Goal: Task Accomplishment & Management: Manage account settings

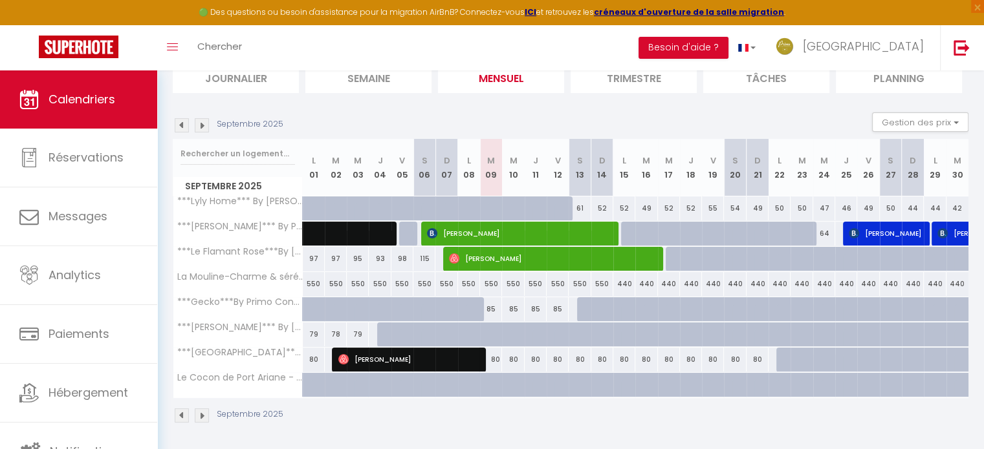
scroll to position [98, 0]
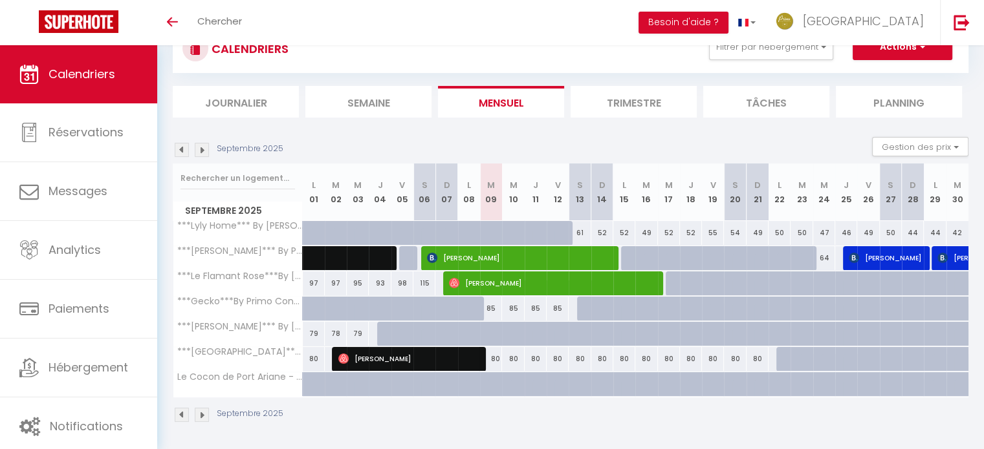
click at [493, 356] on div "80" at bounding box center [491, 359] width 22 height 24
type input "80"
type input "[DATE] Septembre 2025"
type input "Mer 10 Septembre 2025"
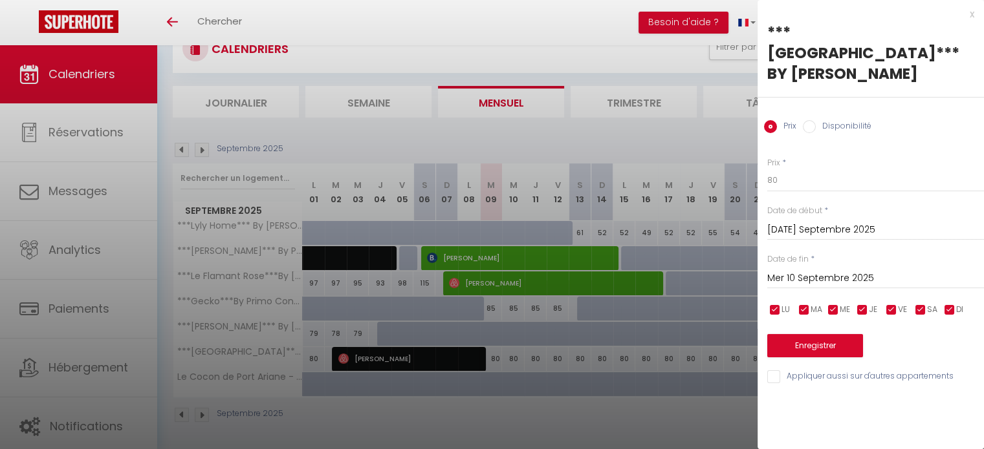
click at [852, 120] on label "Disponibilité" at bounding box center [843, 127] width 56 height 14
click at [815, 120] on input "Disponibilité" at bounding box center [808, 126] width 13 height 13
radio input "true"
radio input "false"
click at [887, 223] on input "[DATE] Septembre 2025" at bounding box center [875, 231] width 217 height 17
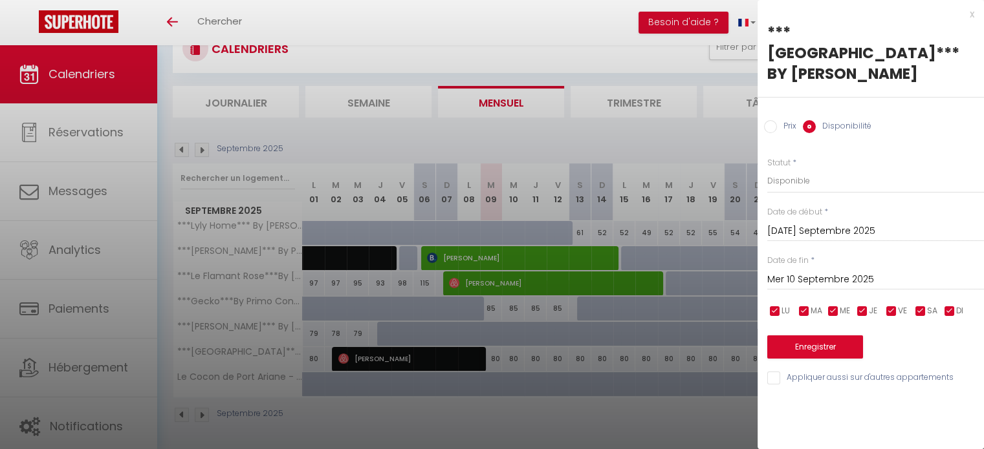
click at [665, 36] on div at bounding box center [492, 224] width 984 height 449
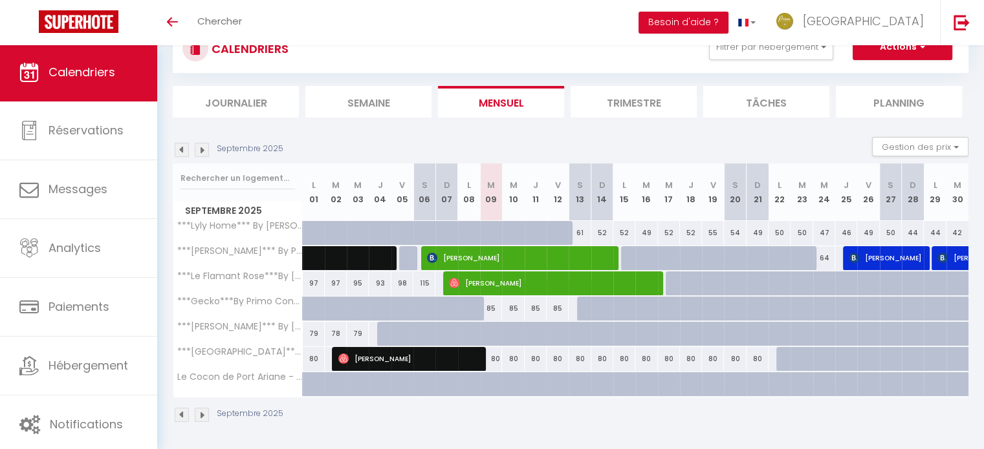
click at [182, 149] on img at bounding box center [182, 150] width 14 height 14
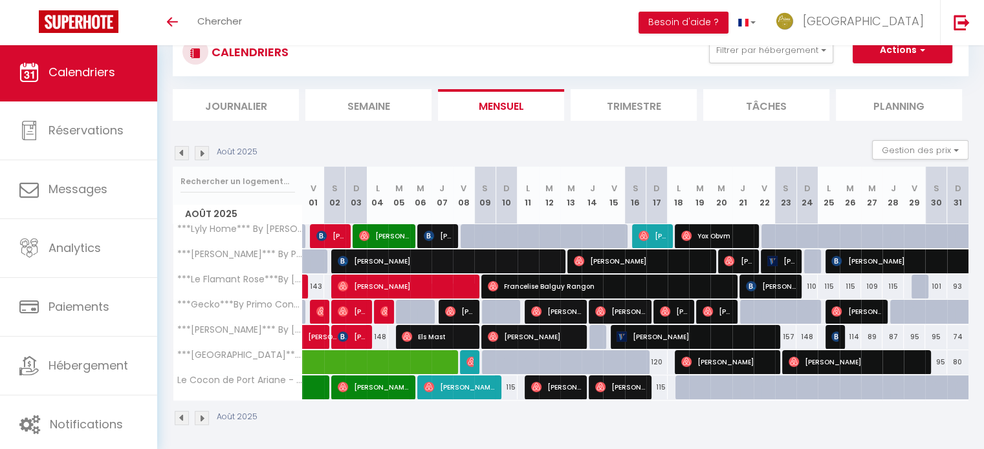
scroll to position [48, 0]
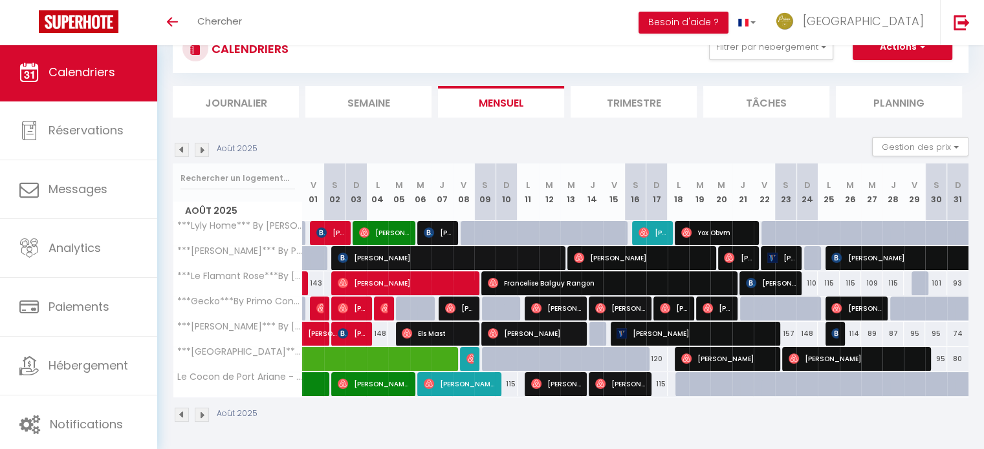
click at [182, 149] on img at bounding box center [182, 150] width 14 height 14
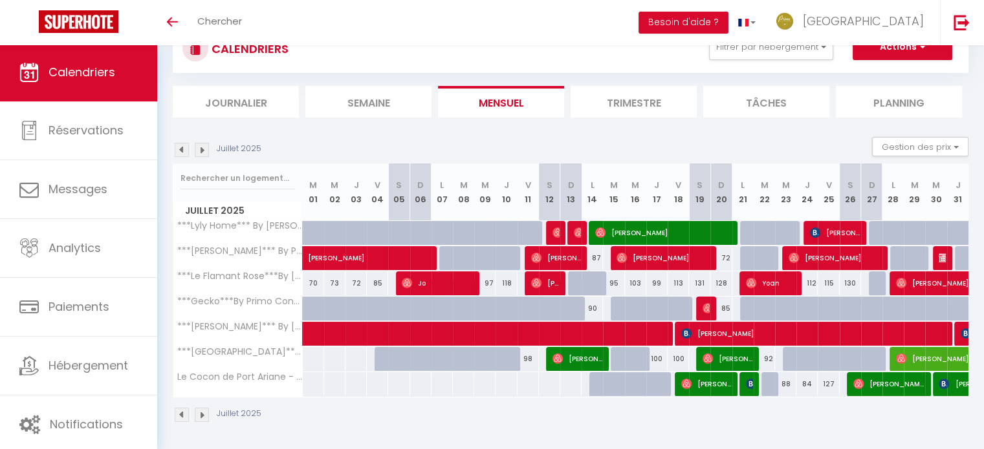
click at [199, 149] on img at bounding box center [202, 150] width 14 height 14
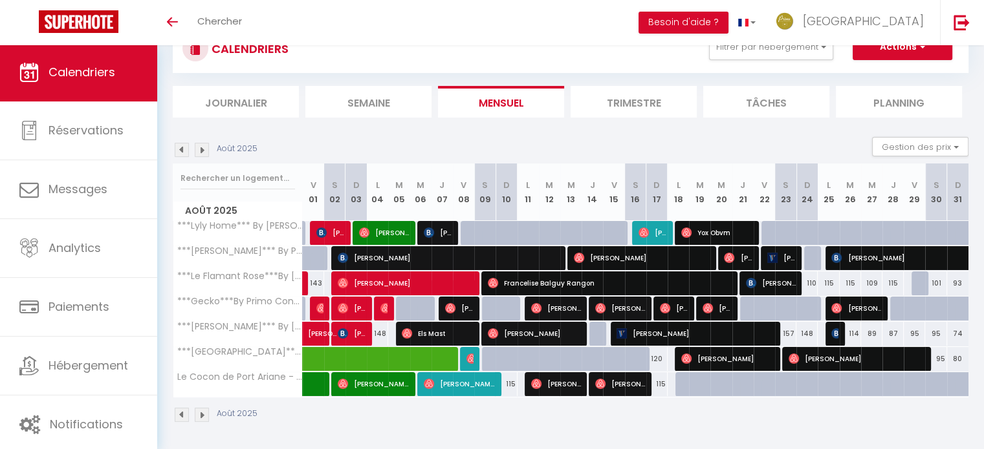
click at [199, 149] on img at bounding box center [202, 150] width 14 height 14
